Goal: Navigation & Orientation: Find specific page/section

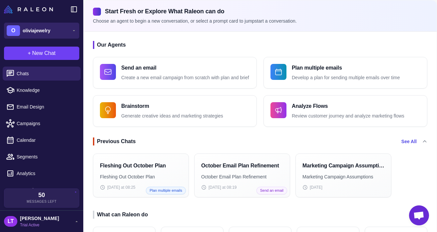
click at [50, 28] on span "oliviajewelry" at bounding box center [37, 30] width 28 height 7
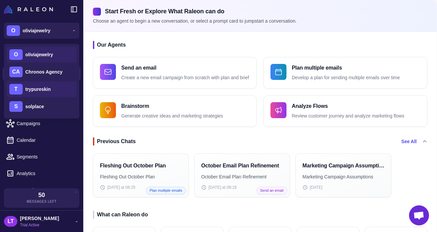
click at [52, 92] on div "T trypureskin" at bounding box center [42, 89] width 70 height 16
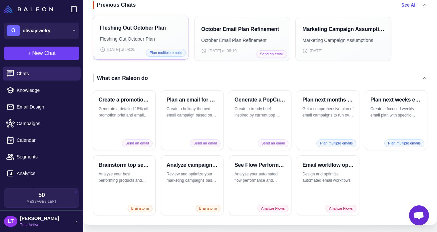
scroll to position [145, 0]
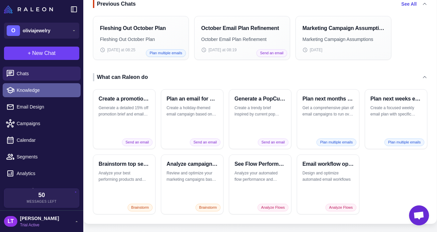
click at [43, 87] on span "Knowledge" at bounding box center [46, 90] width 59 height 7
select select
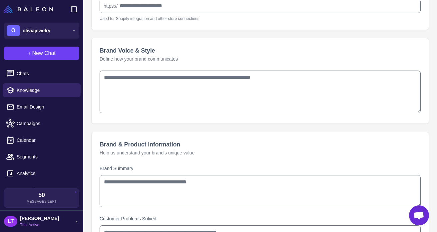
type input "**********"
type textarea "**********"
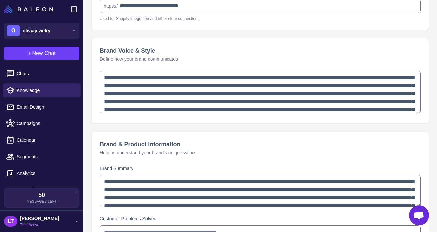
click at [36, 114] on li "Email Design" at bounding box center [41, 107] width 83 height 17
type textarea "**********"
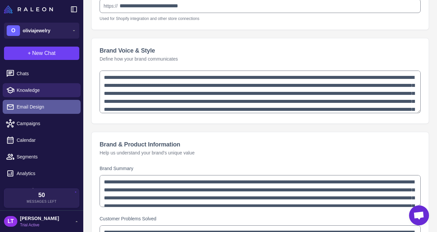
type textarea "**********"
click at [37, 109] on span "Email Design" at bounding box center [46, 106] width 59 height 7
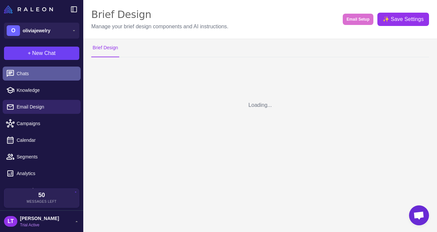
click at [50, 74] on span "Chats" at bounding box center [46, 73] width 59 height 7
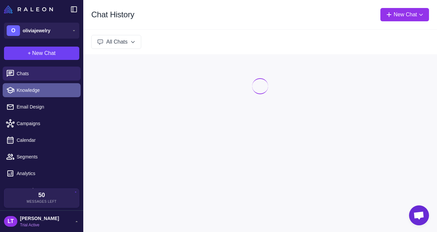
click at [43, 92] on span "Knowledge" at bounding box center [46, 90] width 59 height 7
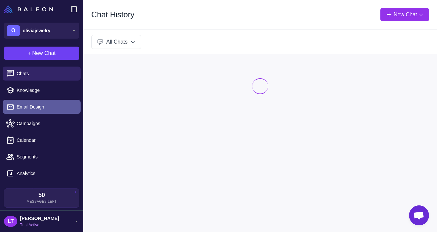
select select
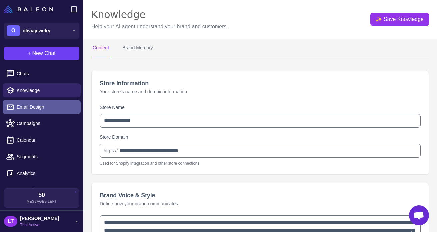
click at [42, 103] on span "Email Design" at bounding box center [46, 106] width 59 height 7
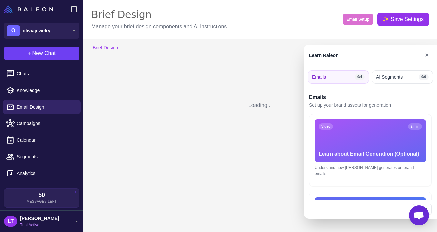
click at [42, 126] on div at bounding box center [218, 116] width 437 height 232
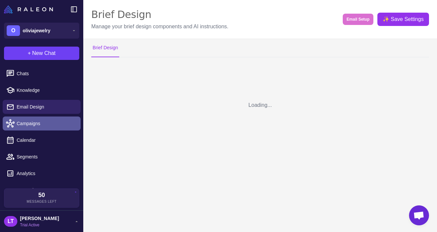
click at [29, 128] on link "Campaigns" at bounding box center [42, 124] width 78 height 14
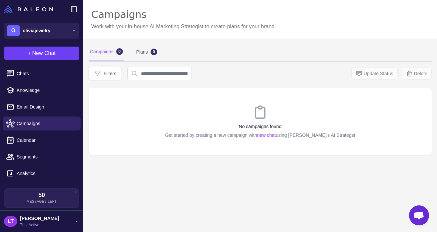
click at [27, 148] on li "Calendar" at bounding box center [41, 140] width 83 height 17
click at [27, 171] on span "Analytics" at bounding box center [46, 173] width 59 height 7
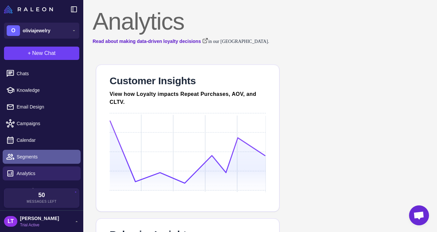
click at [28, 159] on span "Segments" at bounding box center [46, 156] width 59 height 7
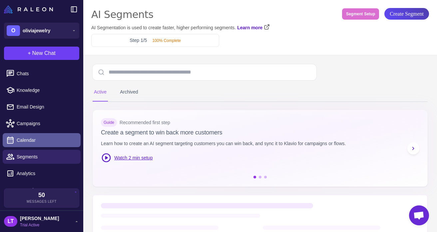
click at [31, 135] on link "Calendar" at bounding box center [42, 140] width 78 height 14
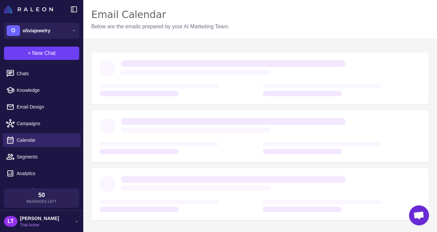
click at [38, 115] on li "Email Design" at bounding box center [41, 107] width 83 height 17
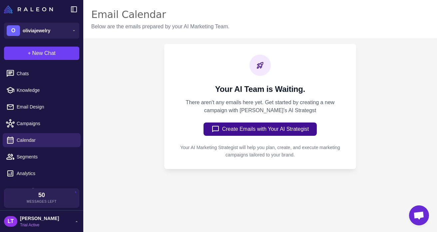
click at [43, 97] on li "Knowledge" at bounding box center [41, 90] width 83 height 17
click at [20, 75] on span "Chats" at bounding box center [46, 73] width 59 height 7
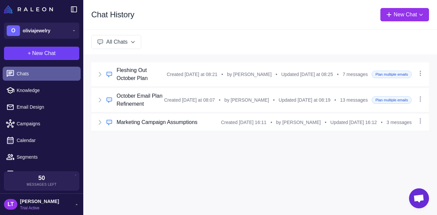
click at [35, 76] on span "Chats" at bounding box center [46, 73] width 59 height 7
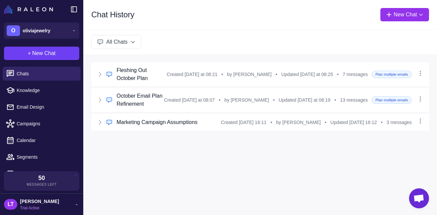
click at [46, 116] on li "Campaigns" at bounding box center [41, 123] width 83 height 17
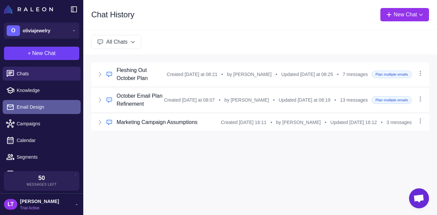
click at [50, 109] on span "Email Design" at bounding box center [46, 106] width 59 height 7
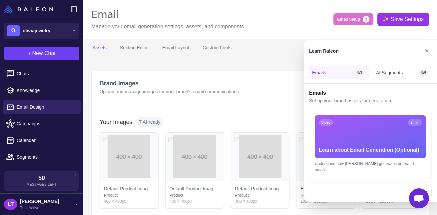
click at [48, 70] on div at bounding box center [218, 107] width 437 height 215
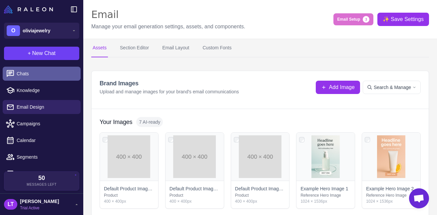
click at [42, 73] on span "Chats" at bounding box center [46, 73] width 59 height 7
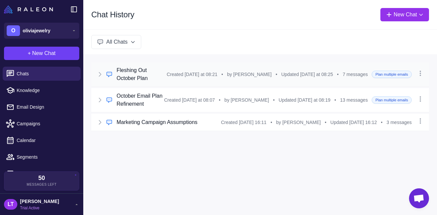
click at [101, 78] on icon at bounding box center [100, 74] width 7 height 7
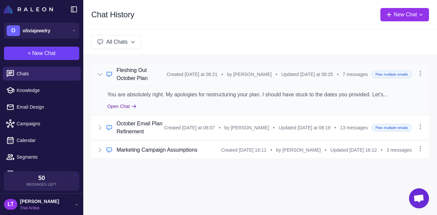
click at [133, 108] on icon at bounding box center [134, 106] width 4 height 3
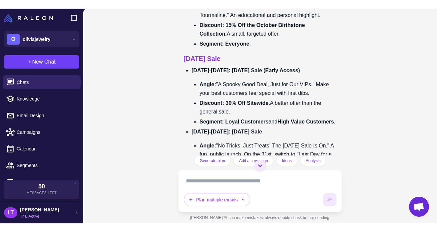
scroll to position [2819, 0]
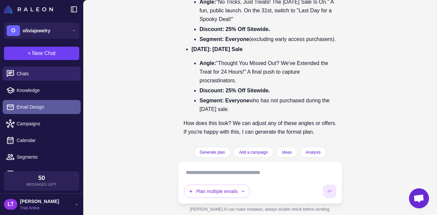
click at [37, 101] on link "Email Design" at bounding box center [42, 107] width 78 height 14
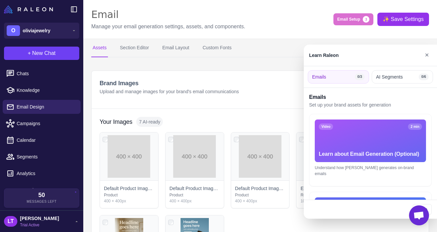
click at [81, 29] on div at bounding box center [218, 116] width 437 height 232
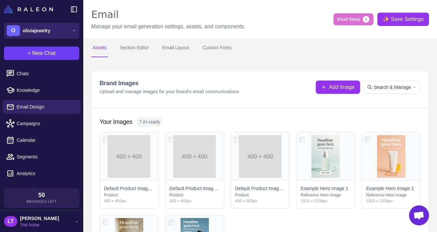
click at [75, 29] on icon at bounding box center [73, 30] width 5 height 5
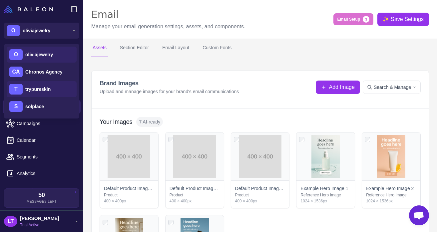
click at [47, 92] on span "trypureskin" at bounding box center [37, 89] width 25 height 7
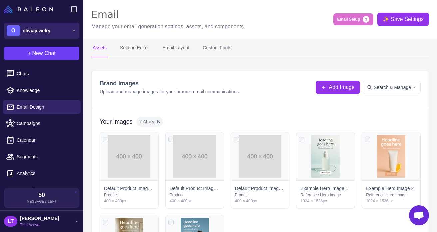
click at [67, 30] on button "O oliviajewelry" at bounding box center [41, 31] width 75 height 16
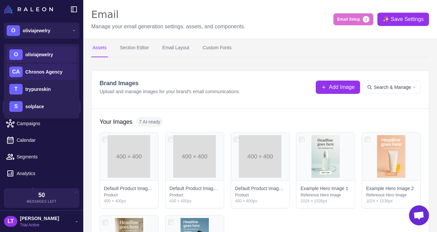
click at [51, 69] on span "Chronos Agency" at bounding box center [43, 71] width 37 height 7
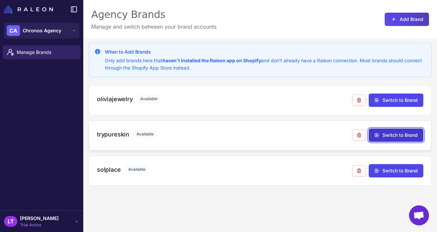
click at [393, 138] on button "Switch to Brand" at bounding box center [396, 135] width 55 height 13
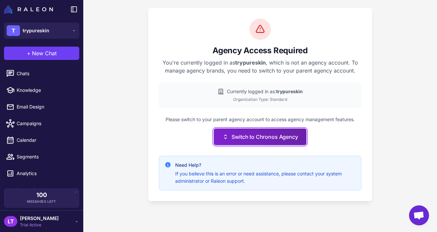
click at [250, 135] on button "Switch to Chronos Agency" at bounding box center [260, 137] width 92 height 17
